Goal: Task Accomplishment & Management: Use online tool/utility

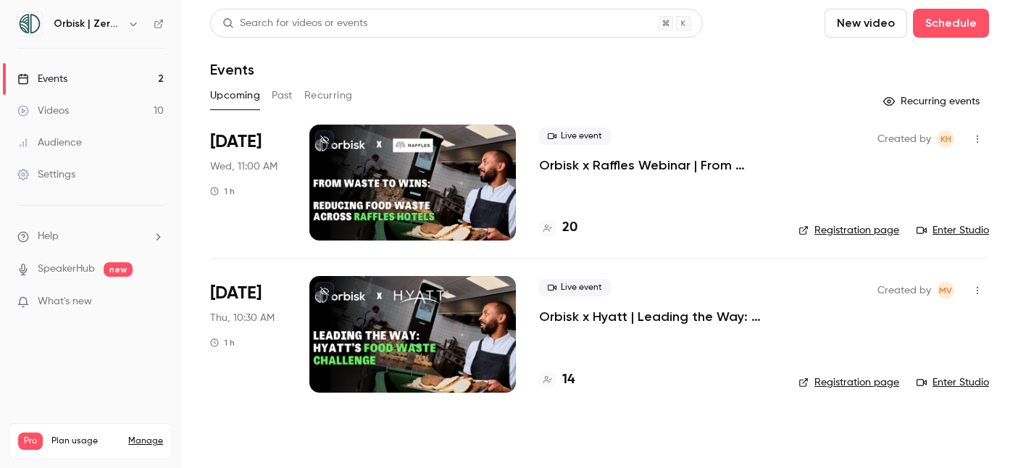
click at [868, 227] on link "Registration page" at bounding box center [849, 230] width 101 height 14
click at [560, 230] on div "20" at bounding box center [558, 228] width 38 height 20
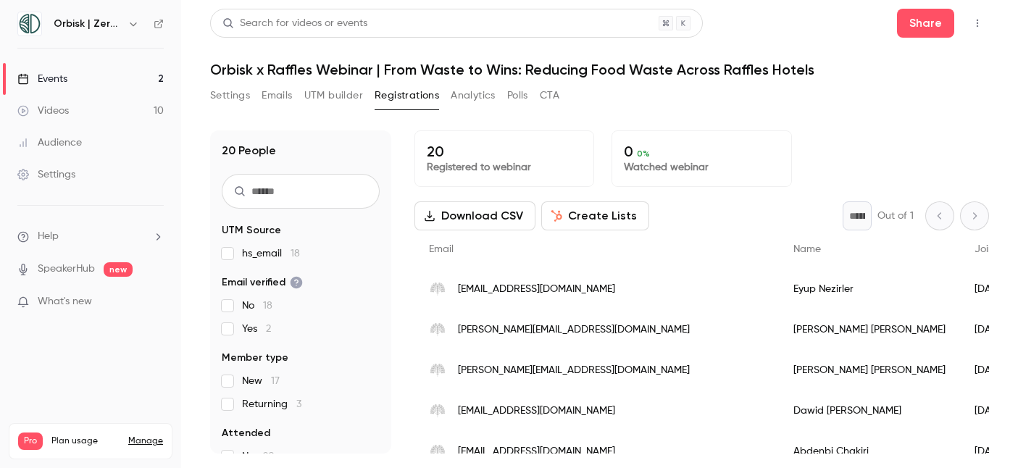
click at [612, 214] on button "Create Lists" at bounding box center [595, 215] width 108 height 29
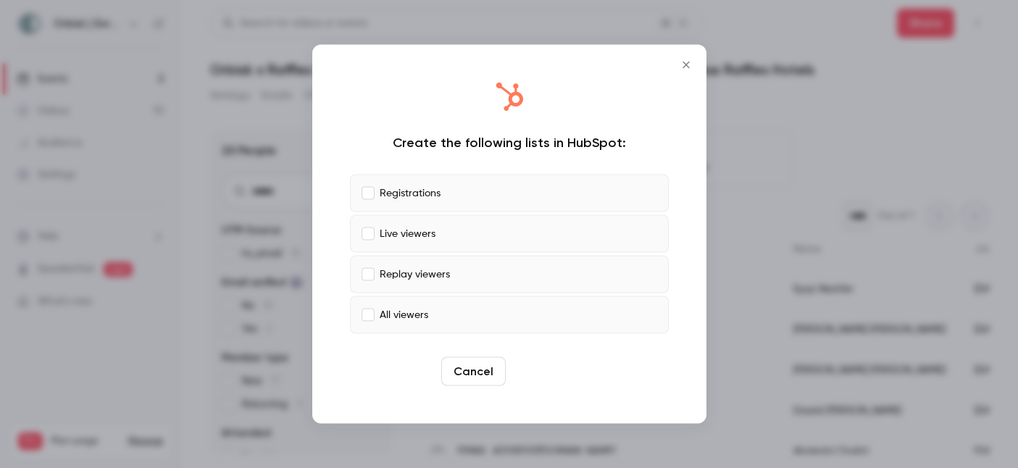
click at [549, 371] on button "Create" at bounding box center [544, 371] width 65 height 29
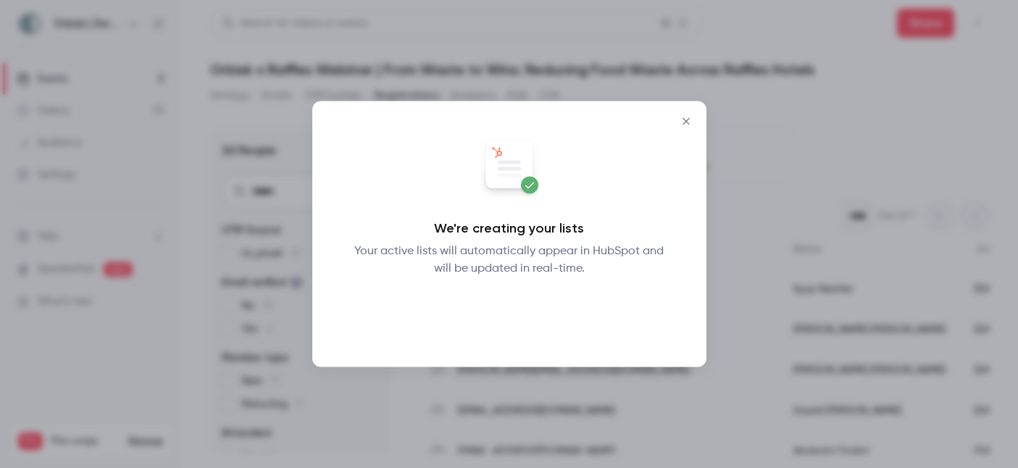
click at [512, 301] on button "Okay" at bounding box center [509, 315] width 53 height 29
